Goal: Find contact information: Find contact information

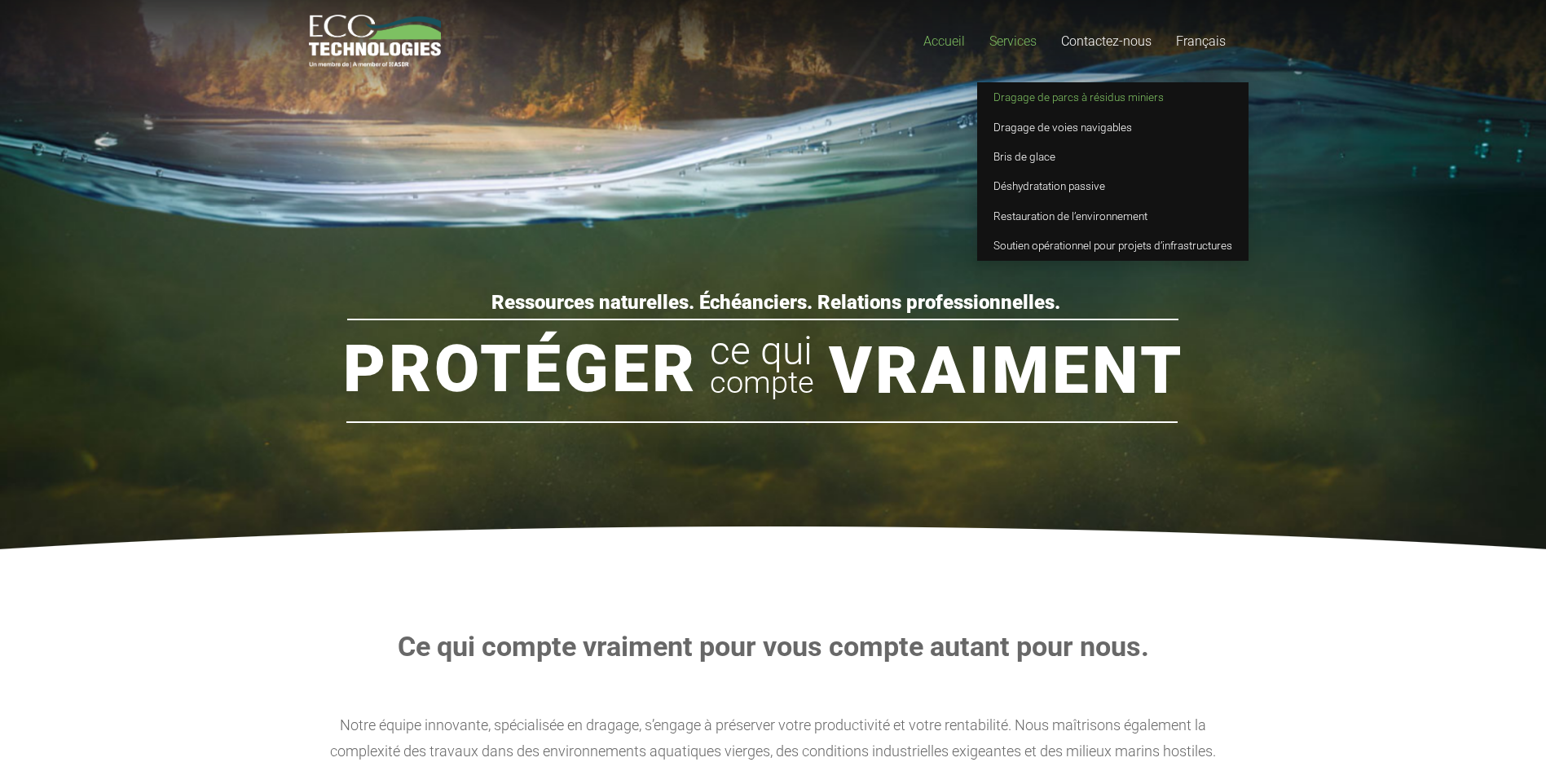
click at [1023, 95] on span "Dragage de parcs à résidus miniers" at bounding box center [1079, 97] width 171 height 13
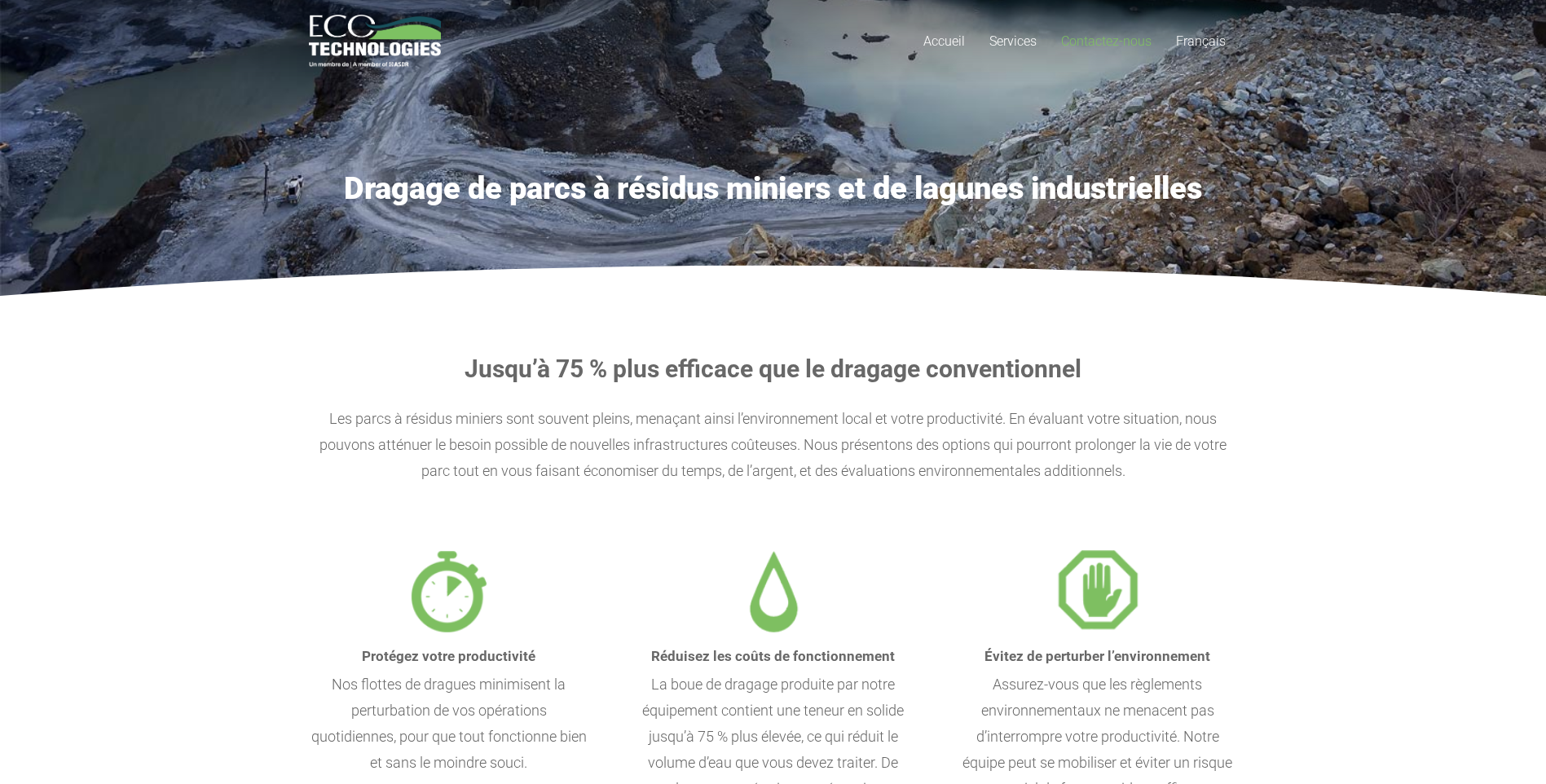
click at [1104, 42] on span "Contactez-nous" at bounding box center [1107, 41] width 90 height 16
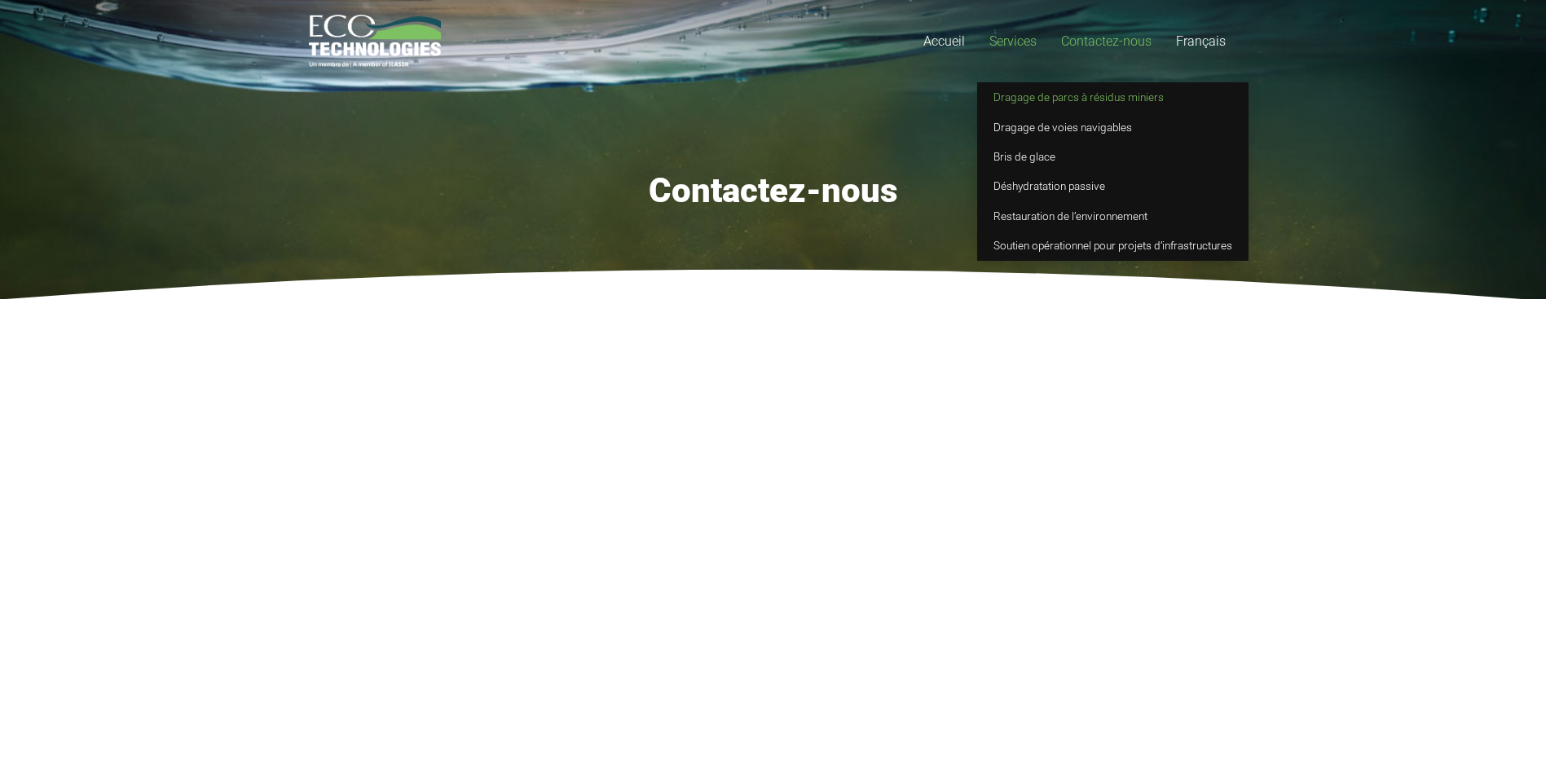
click at [1015, 99] on span "Dragage de parcs à résidus miniers" at bounding box center [1079, 97] width 171 height 13
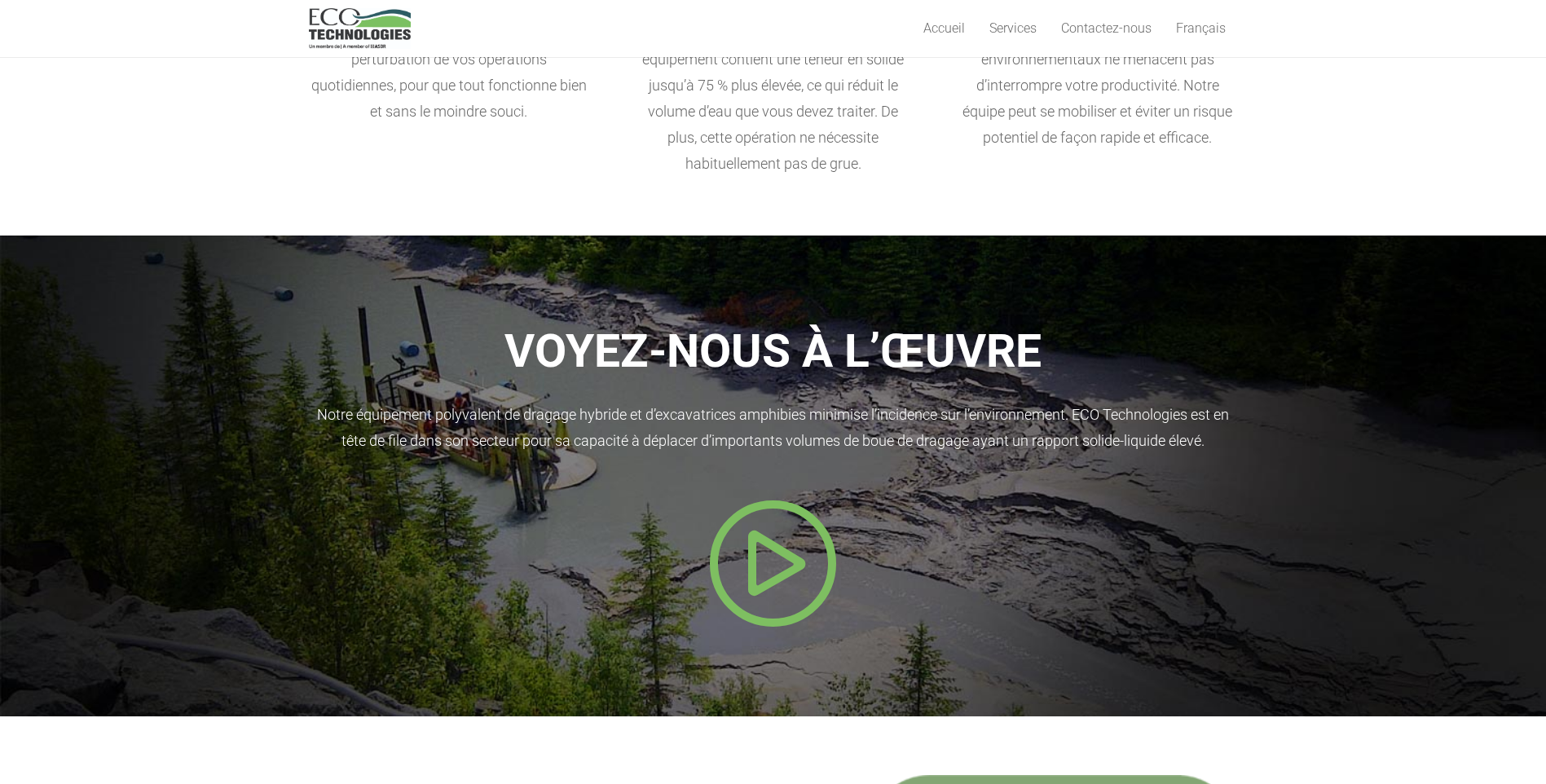
scroll to position [652, 0]
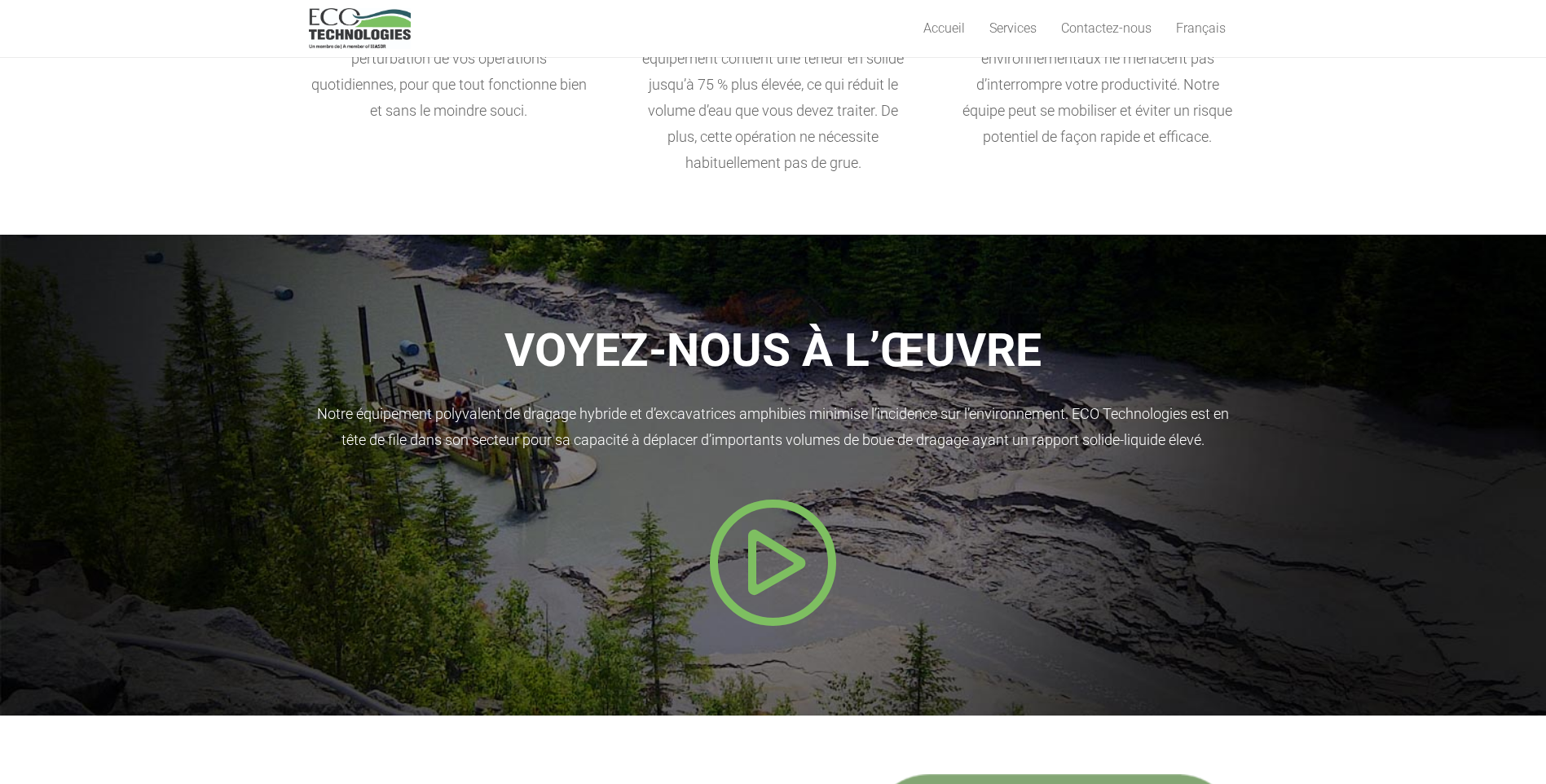
click at [753, 562] on icon "Popup" at bounding box center [773, 562] width 130 height 130
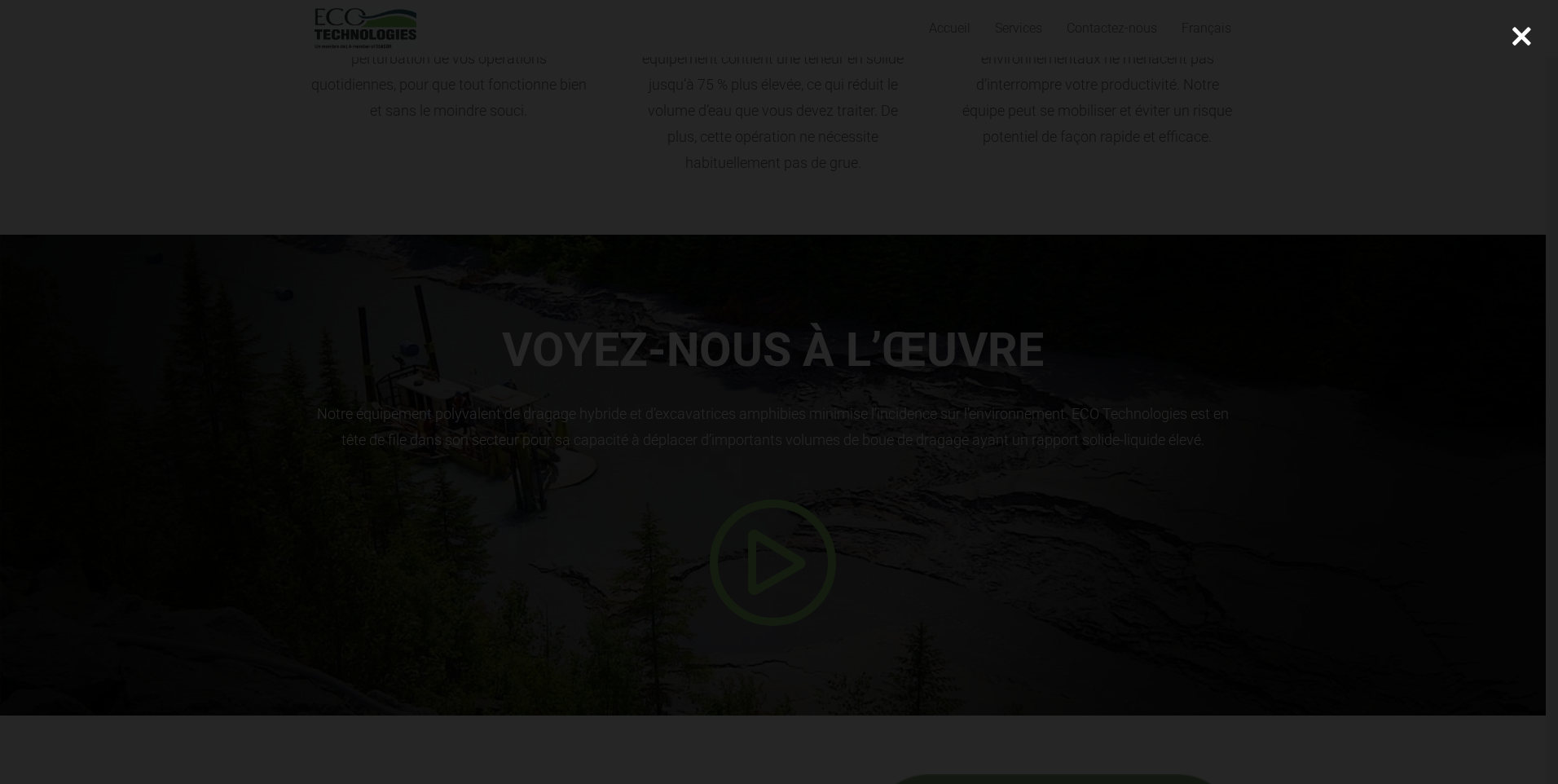
click at [1183, 362] on div at bounding box center [779, 392] width 1558 height 784
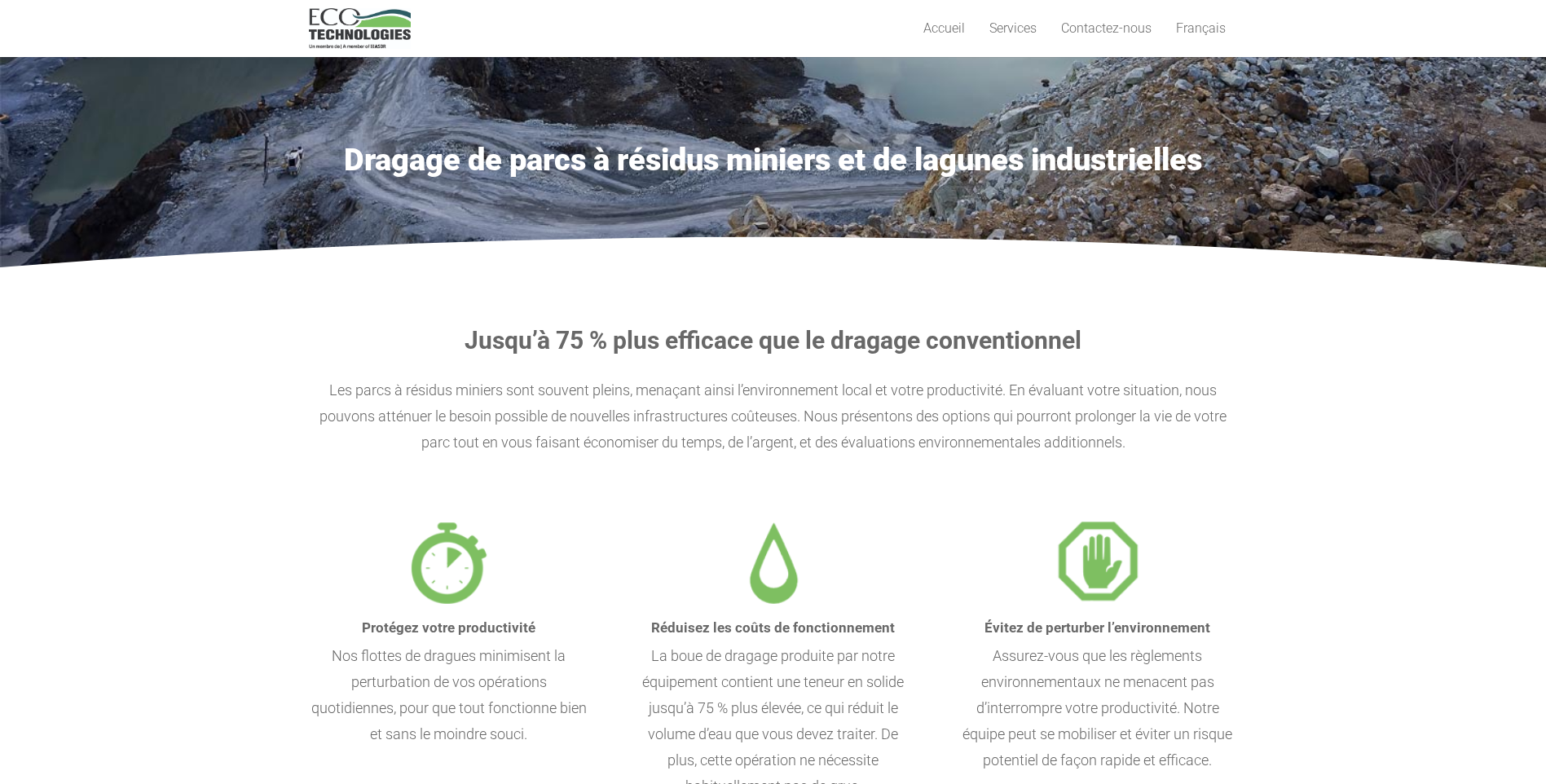
scroll to position [0, 0]
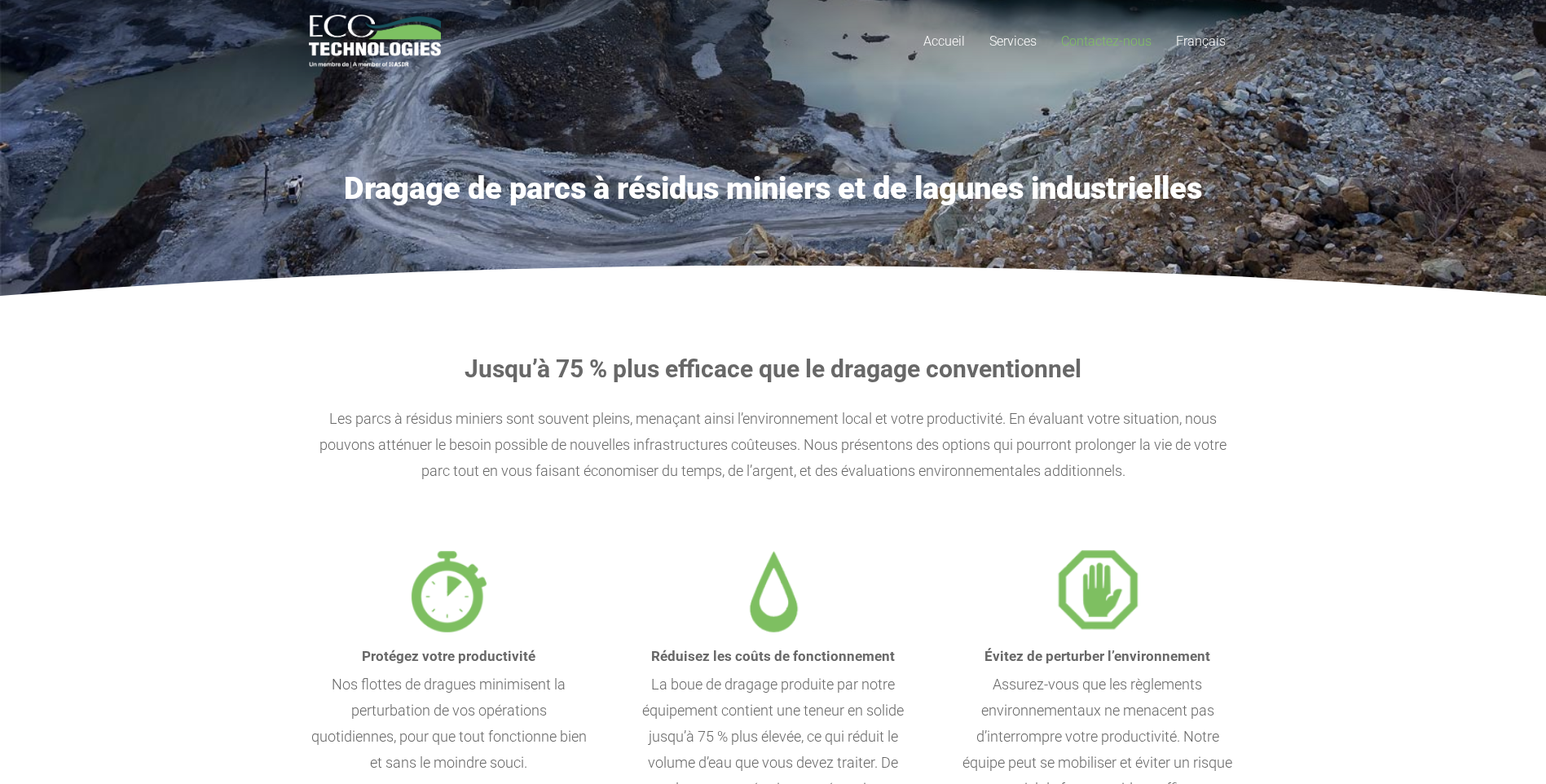
click at [1105, 39] on span "Contactez-nous" at bounding box center [1107, 41] width 90 height 16
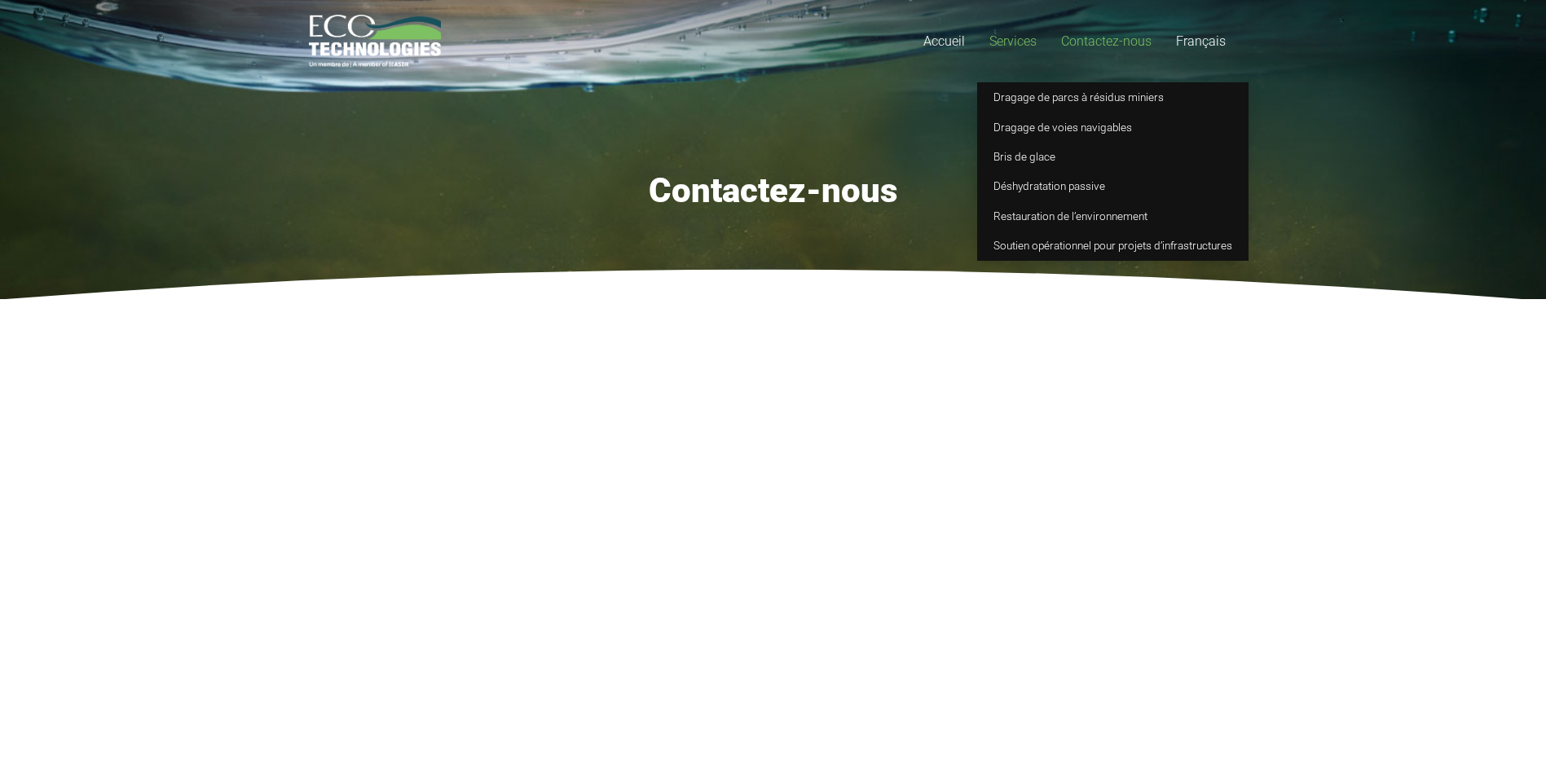
click at [1003, 38] on span "Services" at bounding box center [1013, 41] width 48 height 16
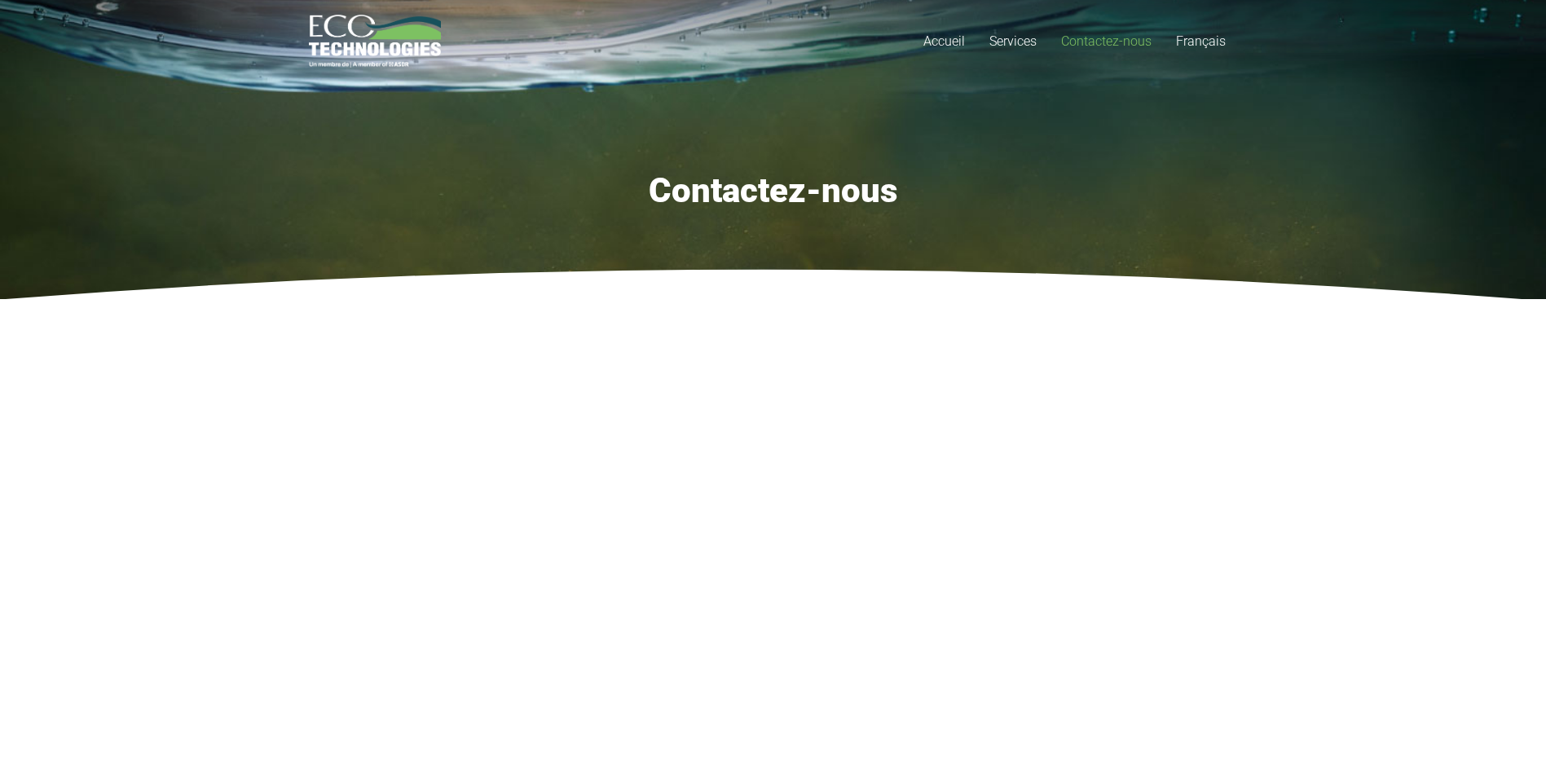
click at [1101, 40] on span "Contactez-nous" at bounding box center [1107, 41] width 90 height 16
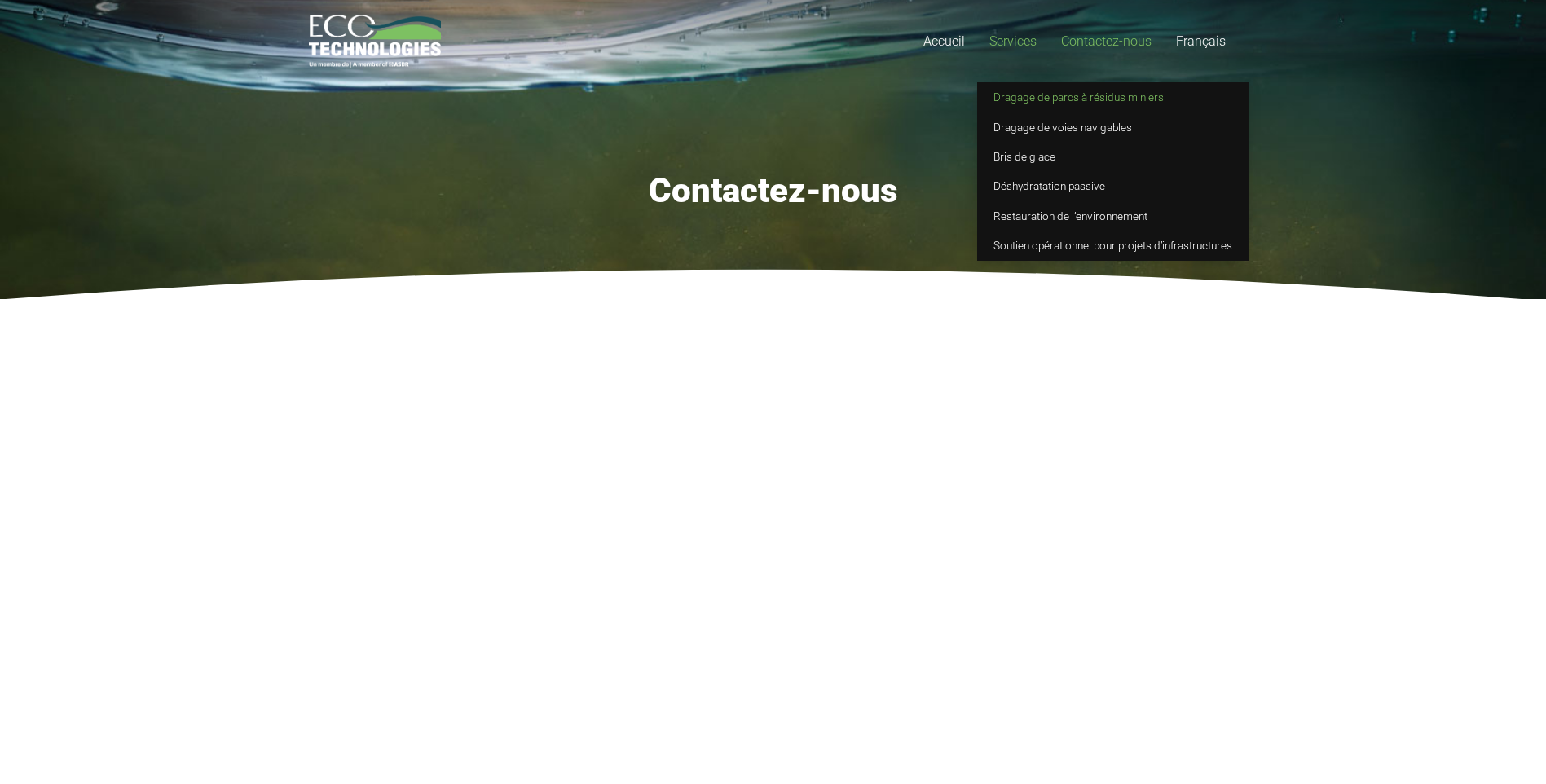
click at [1035, 93] on span "Dragage de parcs à résidus miniers" at bounding box center [1079, 97] width 171 height 13
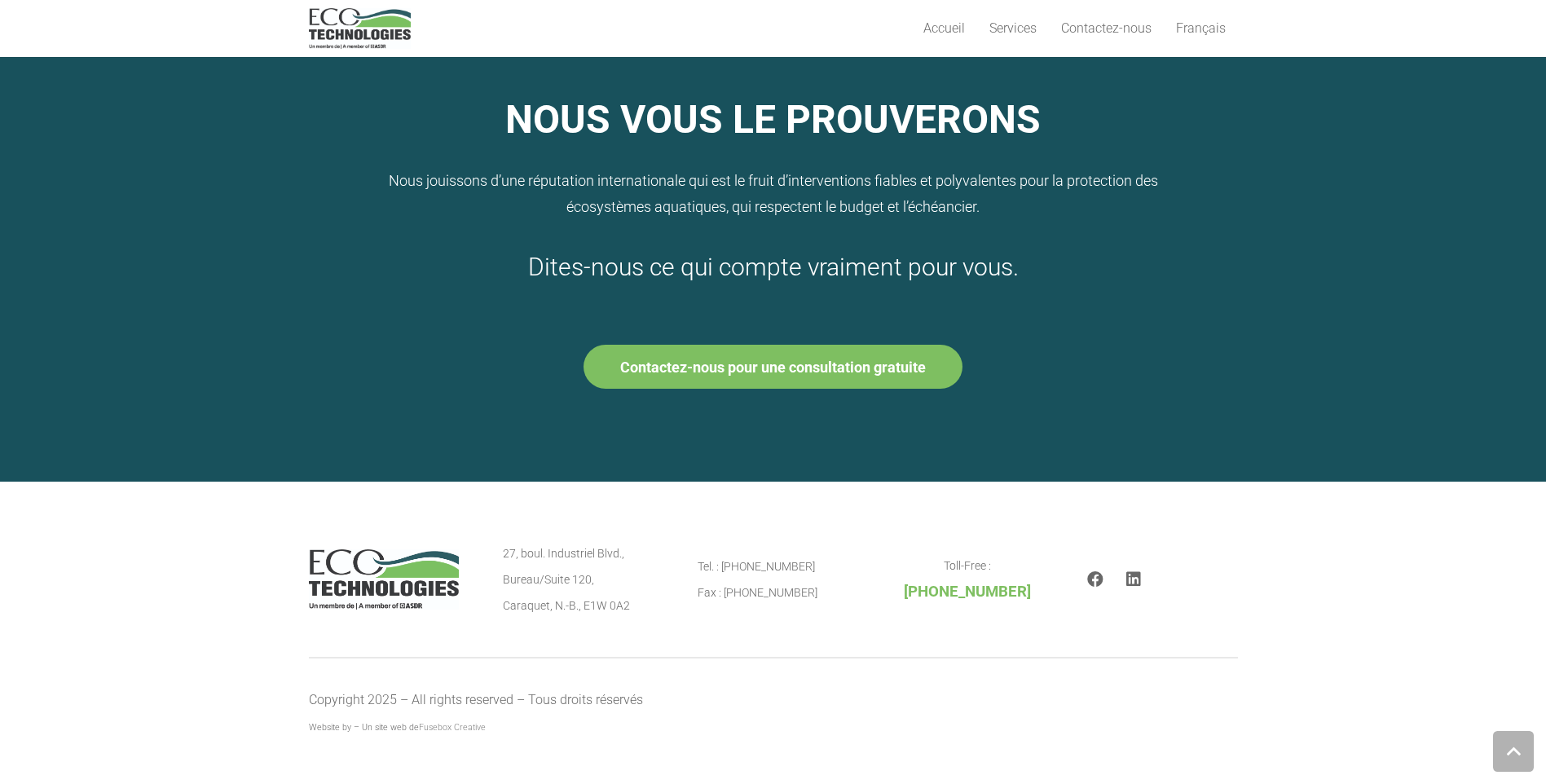
scroll to position [1840, 0]
drag, startPoint x: 725, startPoint y: 565, endPoint x: 793, endPoint y: 569, distance: 68.1
click at [793, 569] on p "Tel. : [PHONE_NUMBER] Fax : [PHONE_NUMBER]" at bounding box center [773, 578] width 151 height 52
drag, startPoint x: 793, startPoint y: 569, endPoint x: 822, endPoint y: 572, distance: 29.2
click at [822, 572] on p "Tel. : [PHONE_NUMBER] Fax : [PHONE_NUMBER]" at bounding box center [773, 578] width 151 height 52
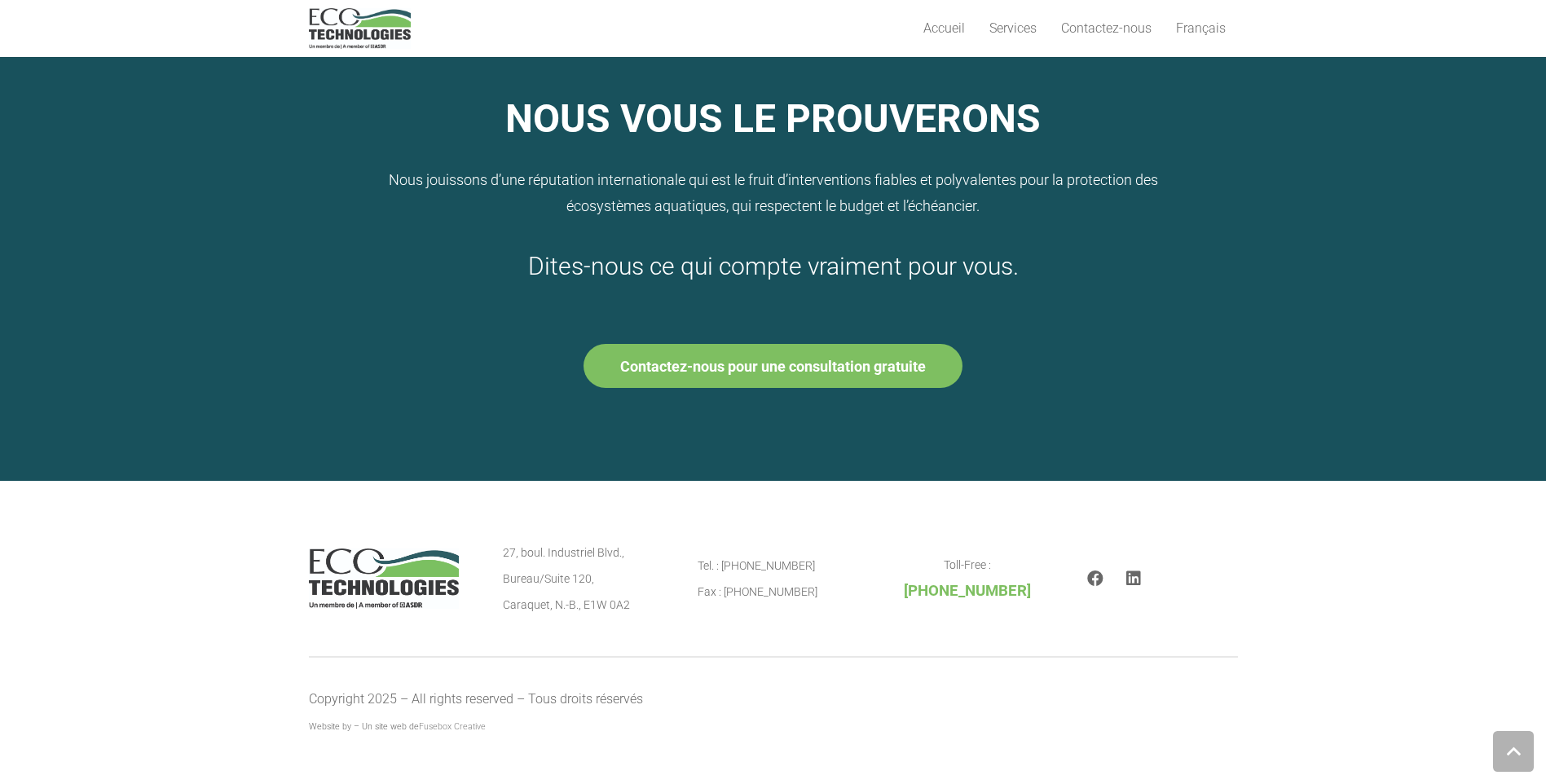
click at [762, 605] on p "Tel. : [PHONE_NUMBER] Fax : [PHONE_NUMBER]" at bounding box center [773, 578] width 151 height 52
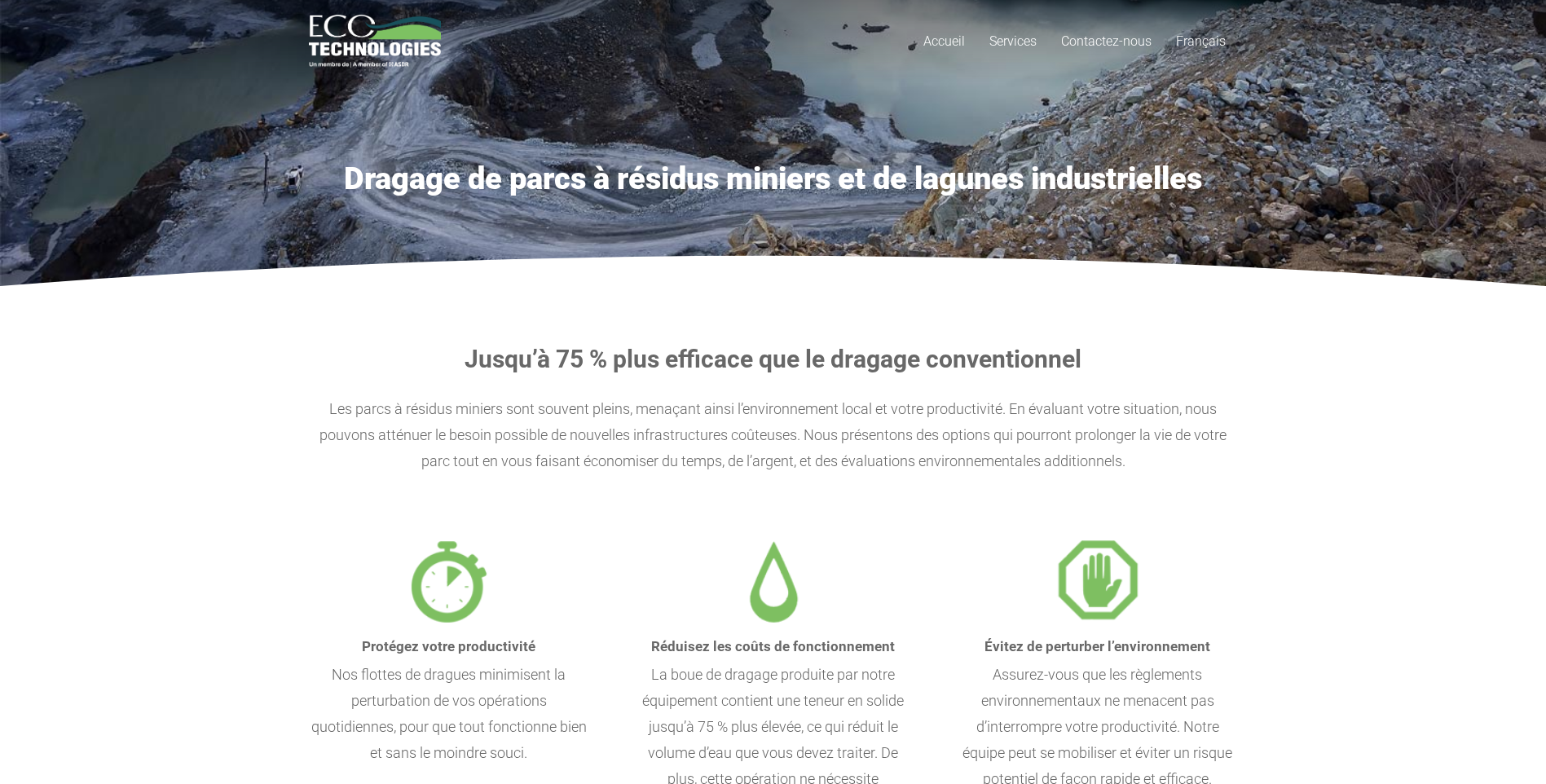
scroll to position [0, 0]
